Goal: Find specific page/section: Find specific page/section

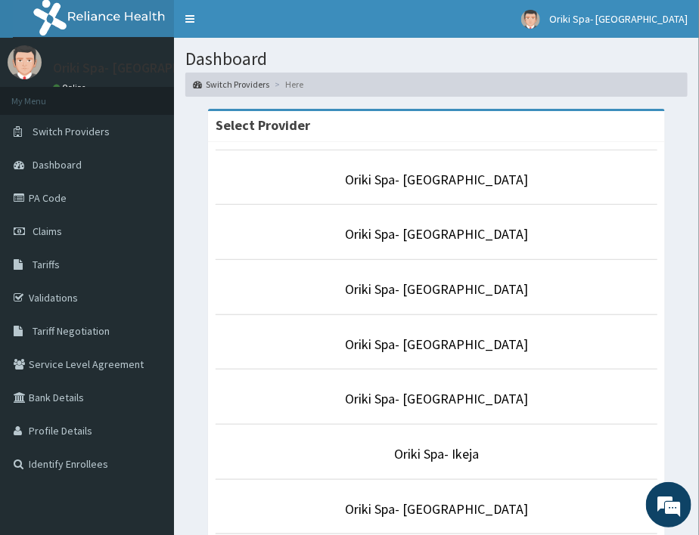
scroll to position [268, 0]
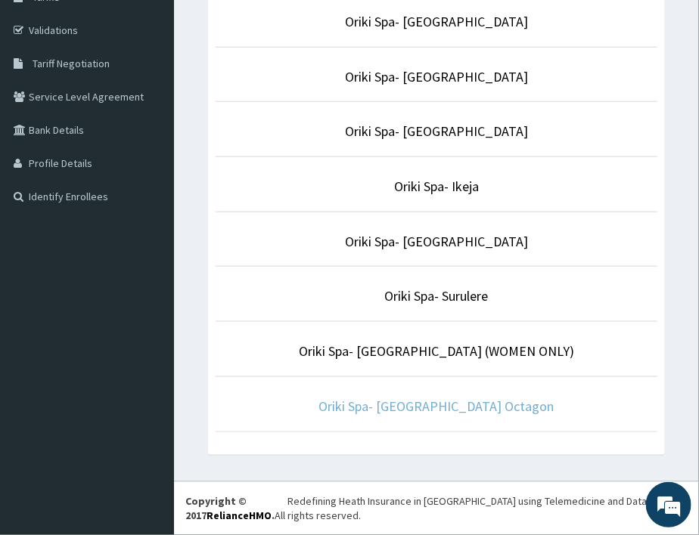
click at [416, 409] on link "Oriki Spa- [GEOGRAPHIC_DATA] Octagon" at bounding box center [436, 406] width 235 height 17
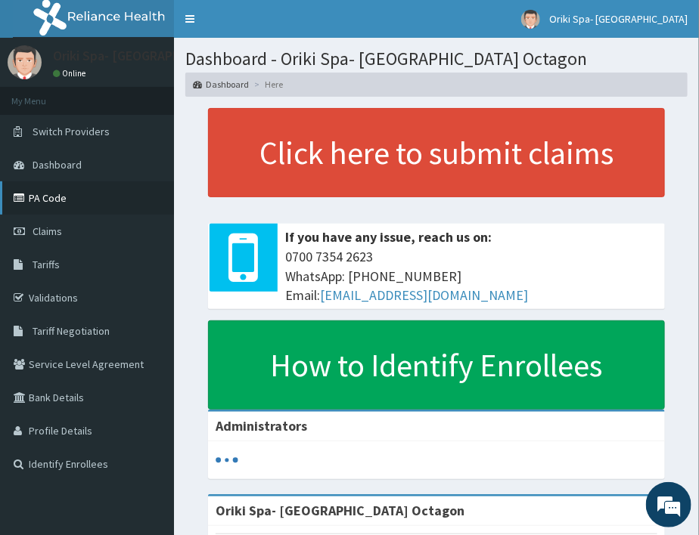
click at [39, 209] on link "PA Code" at bounding box center [87, 198] width 174 height 33
